Goal: Find specific page/section: Find specific page/section

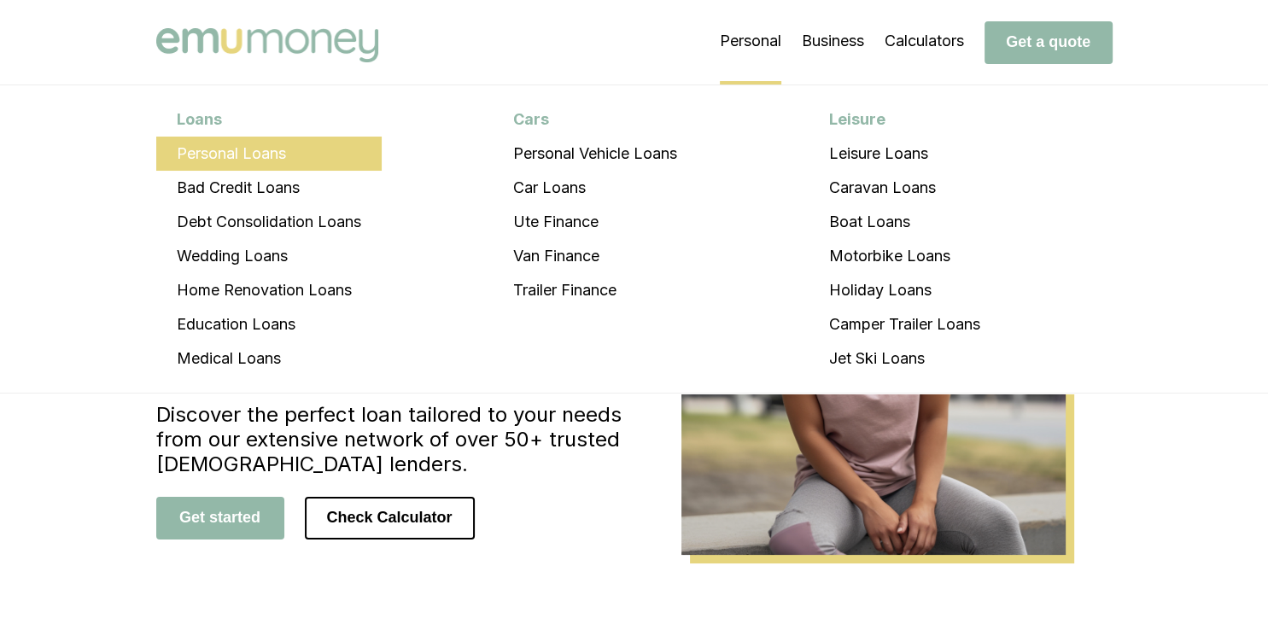
click at [324, 156] on li "Personal Loans" at bounding box center [269, 154] width 226 height 34
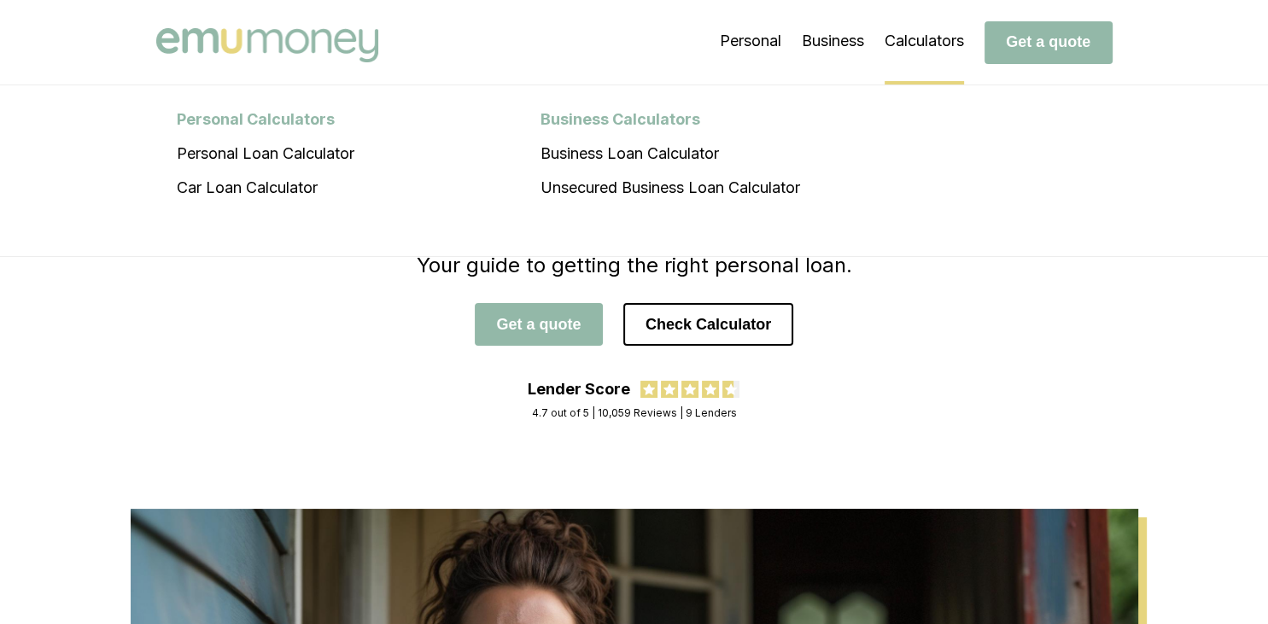
click at [927, 36] on li "Calculators Personal Calculators Personal Loan Calculator Car Loan Calculator B…" at bounding box center [924, 41] width 79 height 85
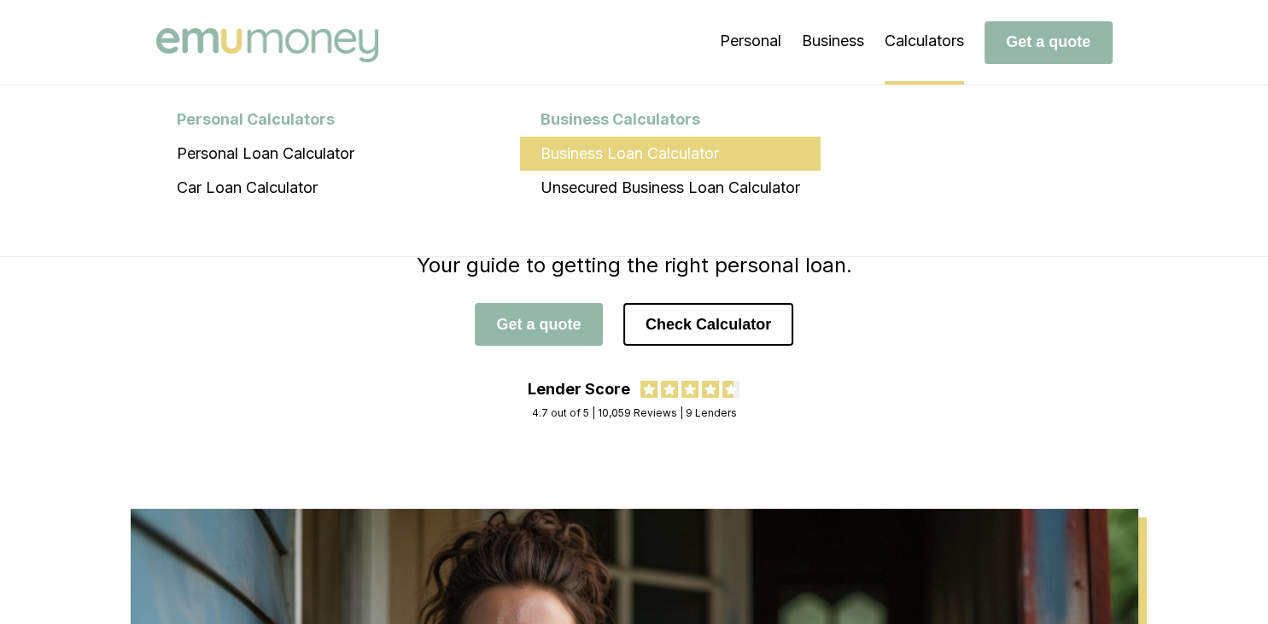
click at [647, 147] on li "Business Loan Calculator" at bounding box center [670, 154] width 301 height 34
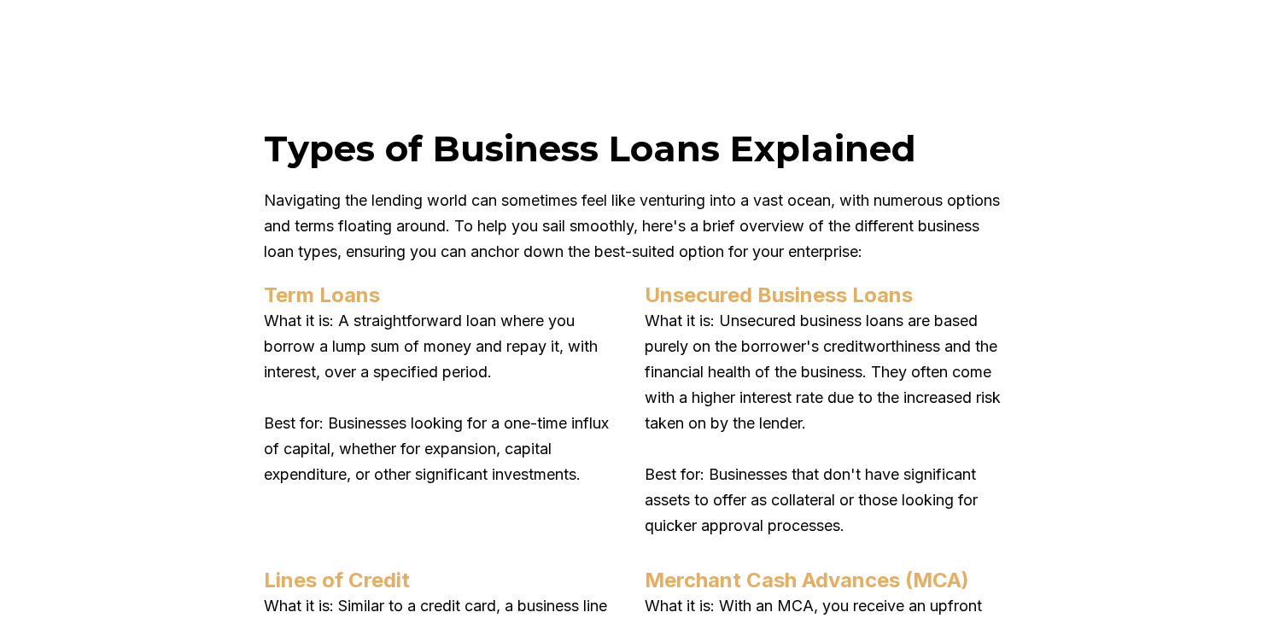
scroll to position [6137, 0]
